Goal: Check status: Check status

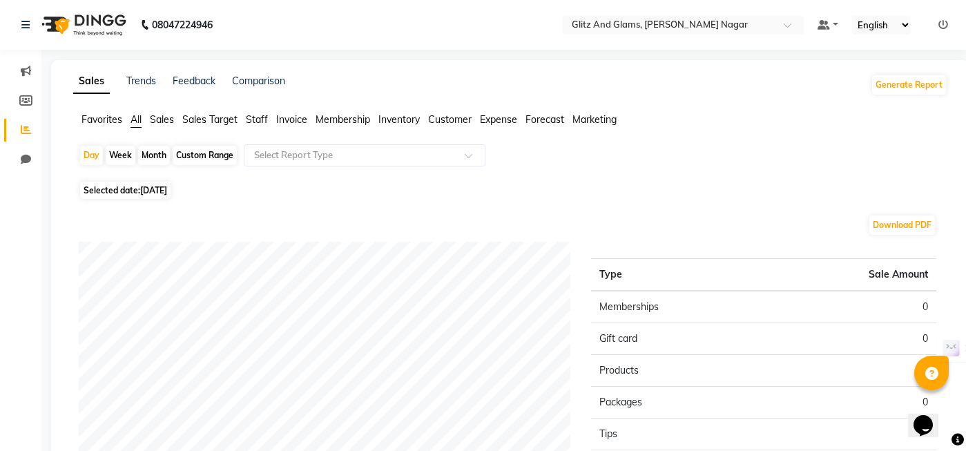
click at [216, 157] on div "Custom Range" at bounding box center [205, 155] width 64 height 19
select select "9"
select select "2025"
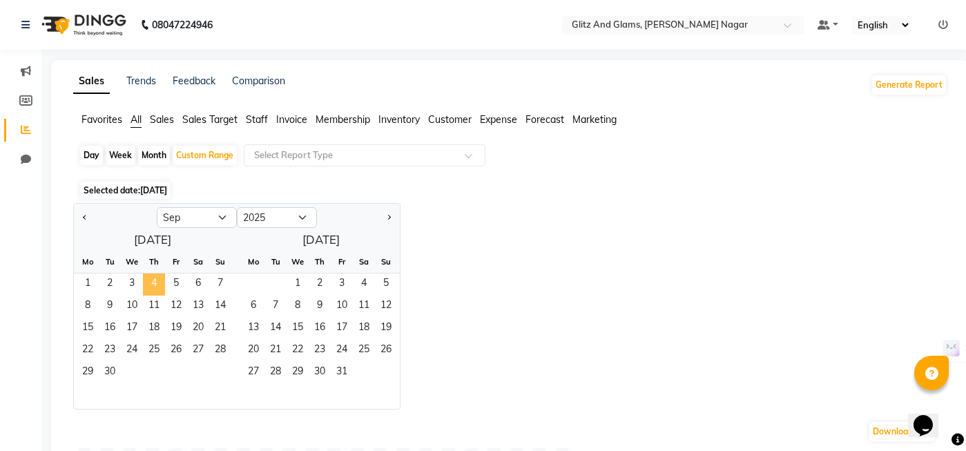
click at [150, 282] on span "4" at bounding box center [154, 284] width 22 height 22
click at [132, 278] on span "3" at bounding box center [132, 284] width 22 height 22
click at [129, 284] on span "3" at bounding box center [132, 284] width 22 height 22
click at [542, 172] on div "Day Week Month Custom Range Select Report Type" at bounding box center [510, 160] width 863 height 33
click at [131, 277] on span "3" at bounding box center [132, 284] width 22 height 22
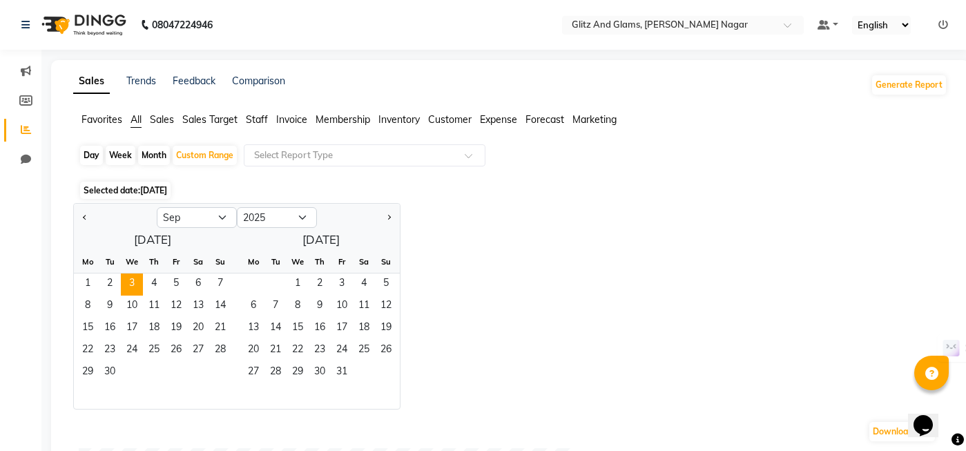
click at [496, 250] on div "Jan Feb Mar Apr May Jun [DATE] Aug Sep Oct Nov [DATE] 2016 2017 2018 2019 2020 …" at bounding box center [510, 306] width 874 height 206
click at [96, 146] on div "Day" at bounding box center [91, 155] width 23 height 19
select select "9"
select select "2025"
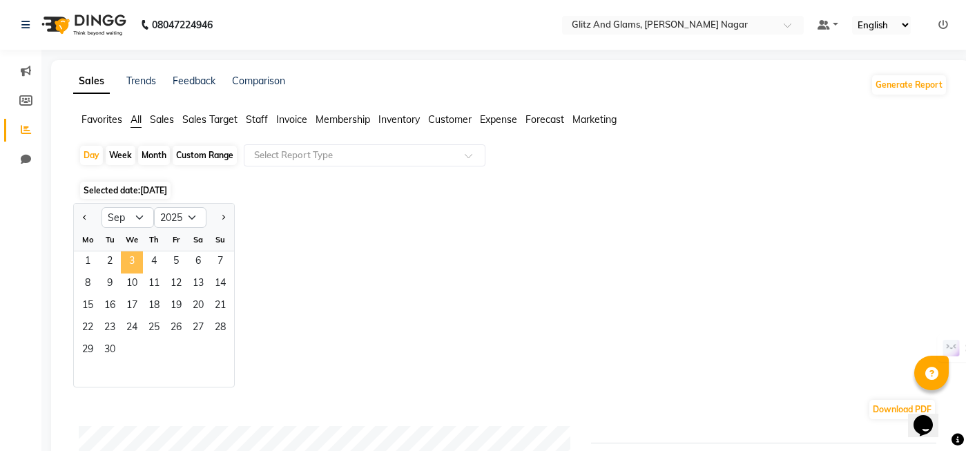
click at [130, 252] on span "3" at bounding box center [132, 262] width 22 height 22
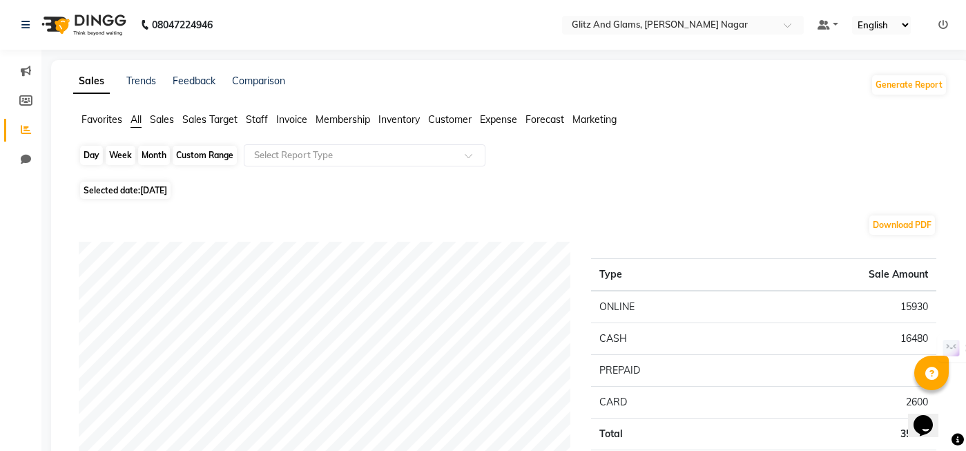
click at [95, 157] on div "Day" at bounding box center [91, 155] width 23 height 19
select select "9"
select select "2025"
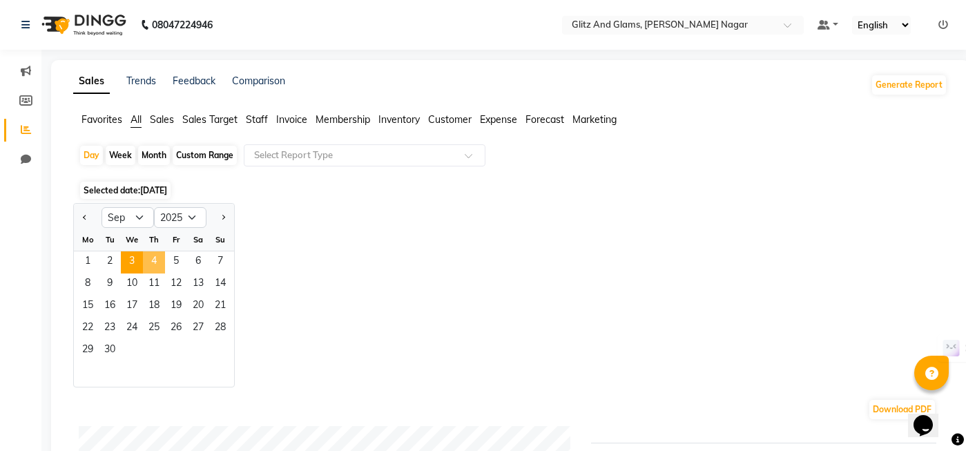
click at [150, 257] on span "4" at bounding box center [154, 262] width 22 height 22
